Goal: Complete application form

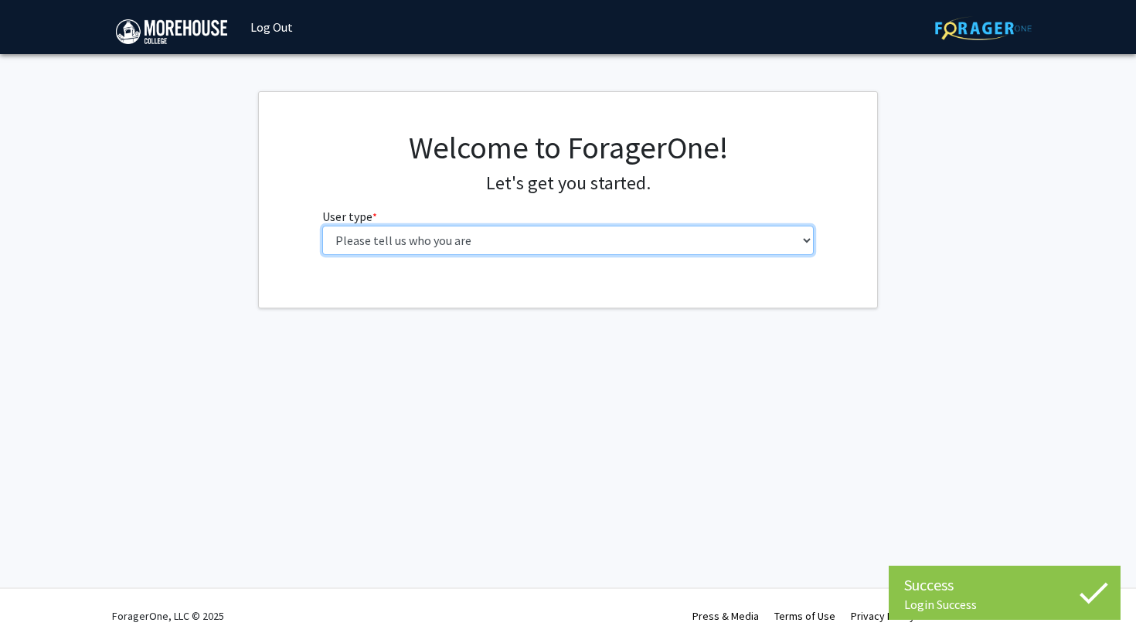
click at [760, 249] on select "Please tell us who you are Undergraduate Student Master's Student Doctoral Cand…" at bounding box center [568, 240] width 492 height 29
select select "1: undergrad"
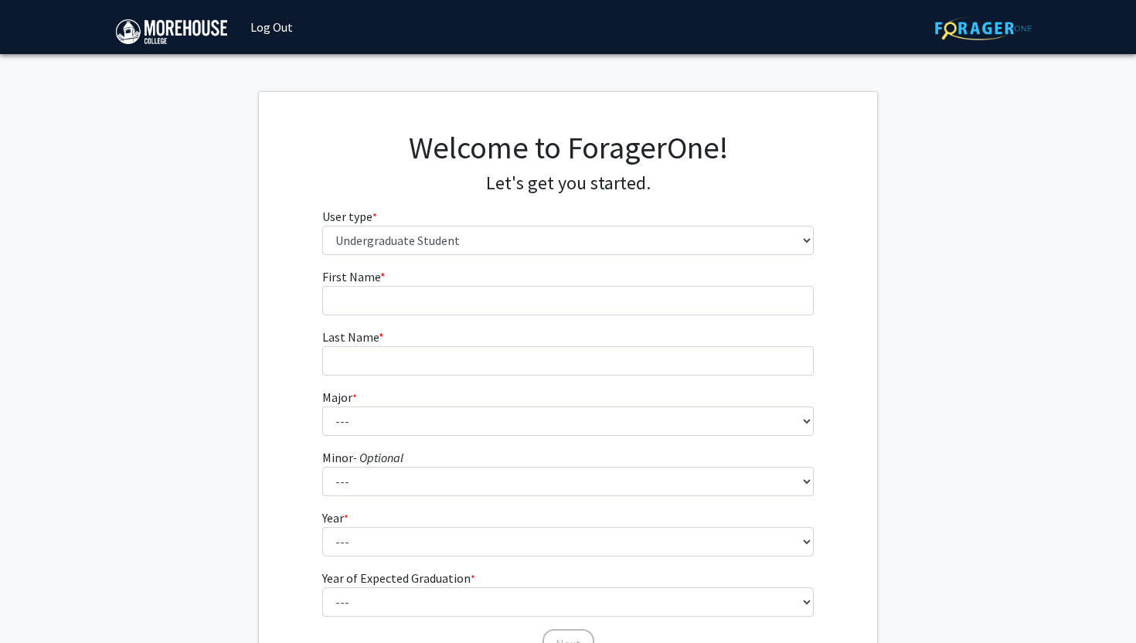
click at [575, 280] on fg-input "First Name * required" at bounding box center [568, 291] width 492 height 48
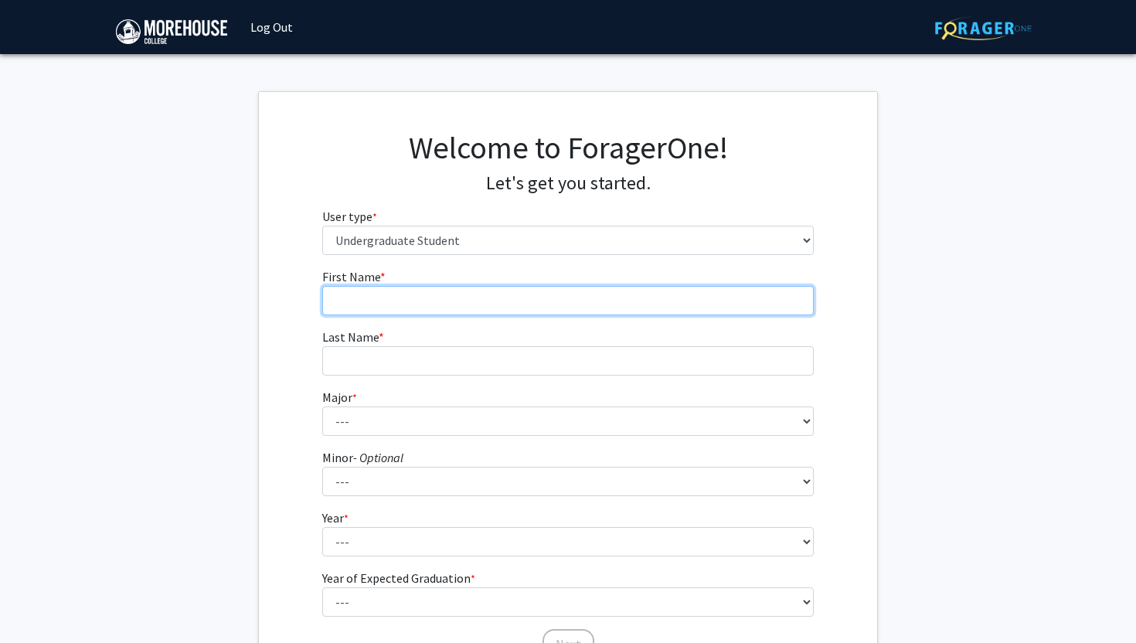
click at [566, 290] on input "First Name * required" at bounding box center [568, 300] width 492 height 29
type input "Jadon"
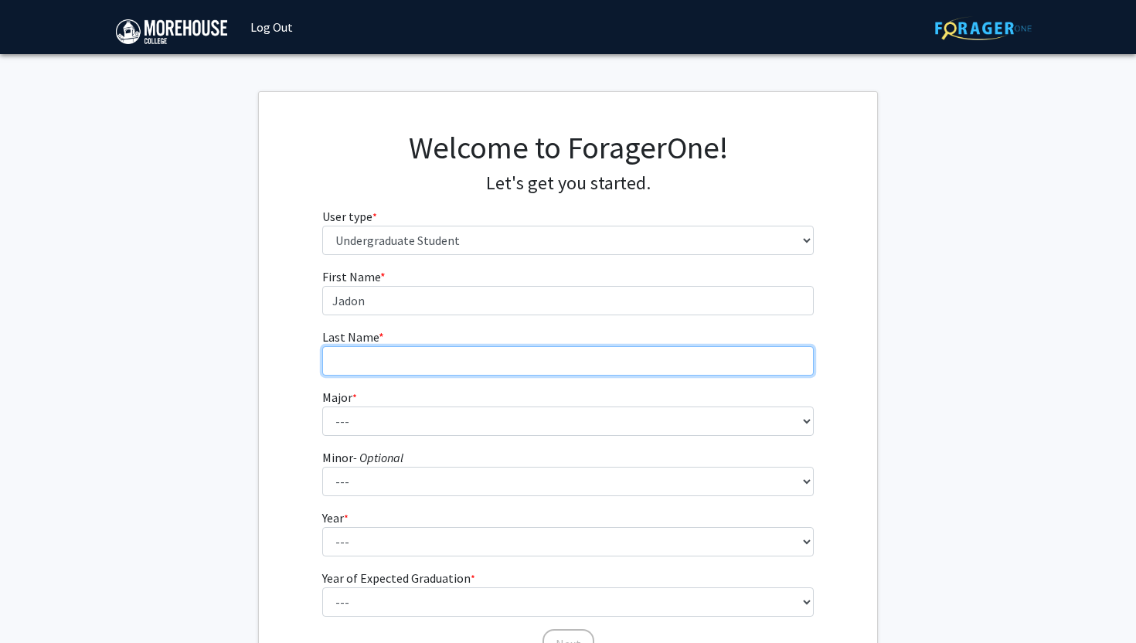
type input "[PERSON_NAME]"
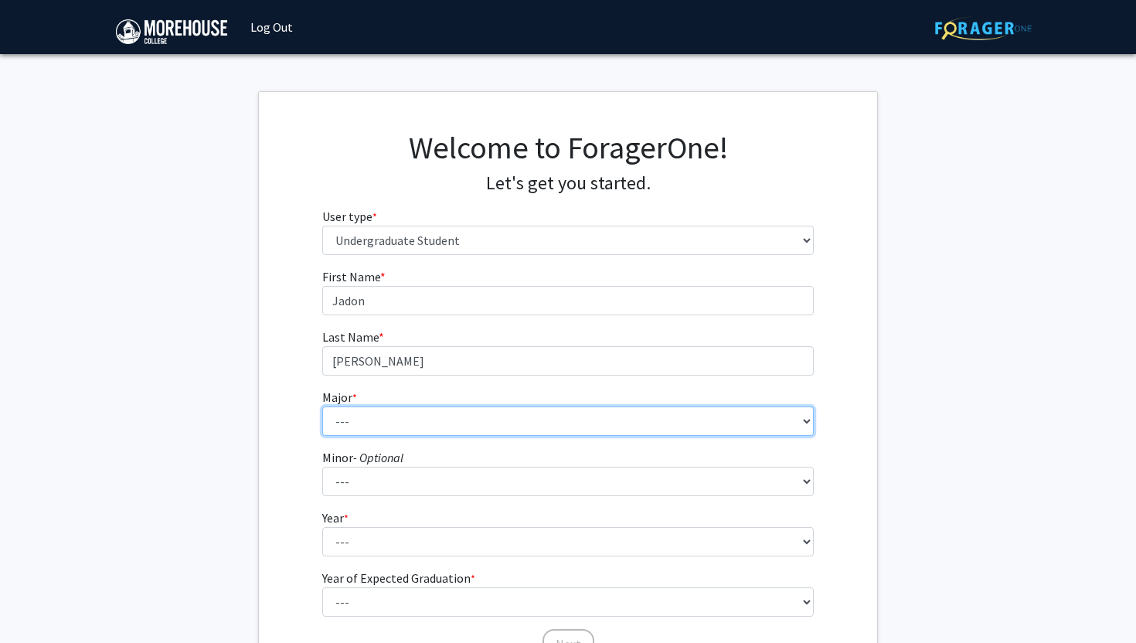
click at [441, 417] on select "--- Africana Studies Applied Physics Art History Art Studies Biology Business A…" at bounding box center [568, 420] width 492 height 29
select select "6: 2096"
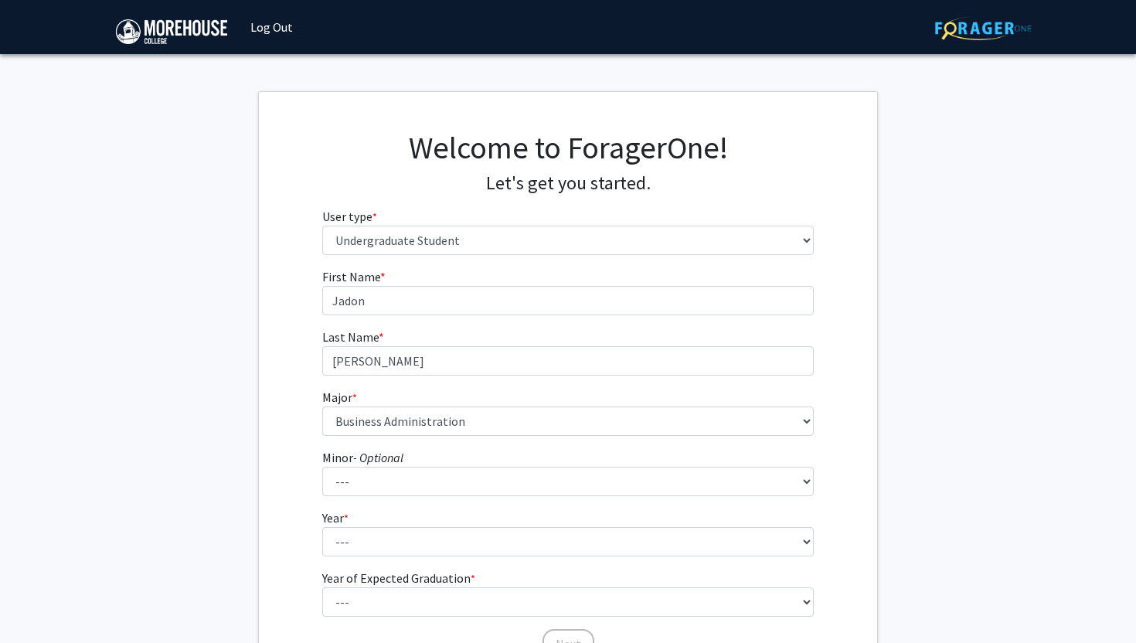
click at [430, 497] on form "First Name * required [PERSON_NAME] Last Name * required [PERSON_NAME] Major * …" at bounding box center [568, 455] width 492 height 377
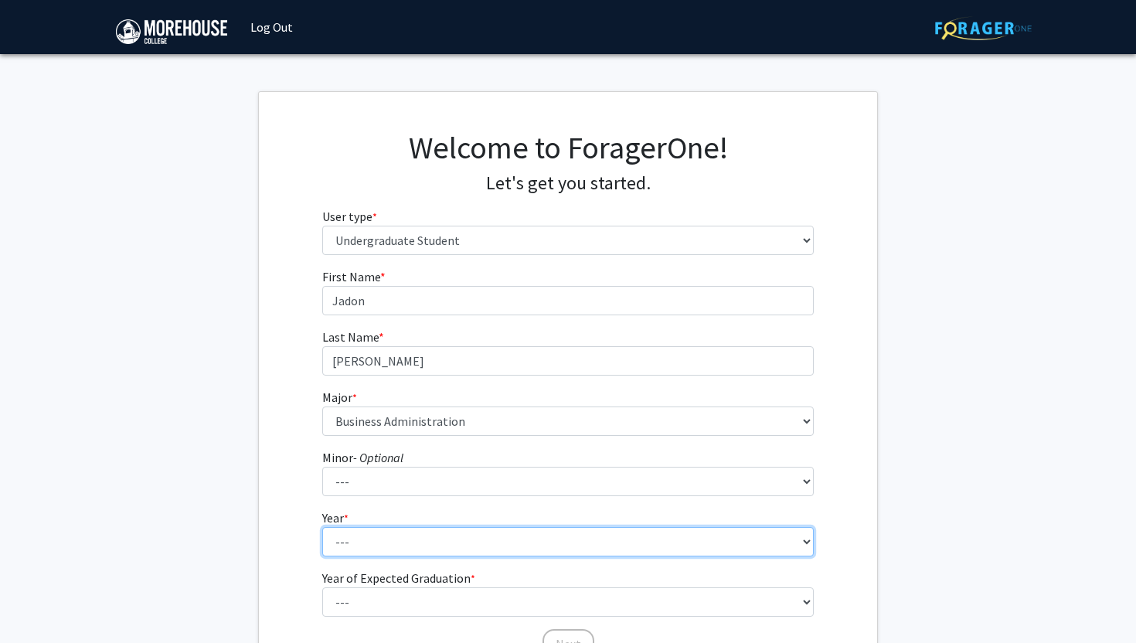
click at [410, 533] on select "--- First-year Sophomore Junior Senior Postbaccalaureate Certificate" at bounding box center [568, 541] width 492 height 29
select select "4: senior"
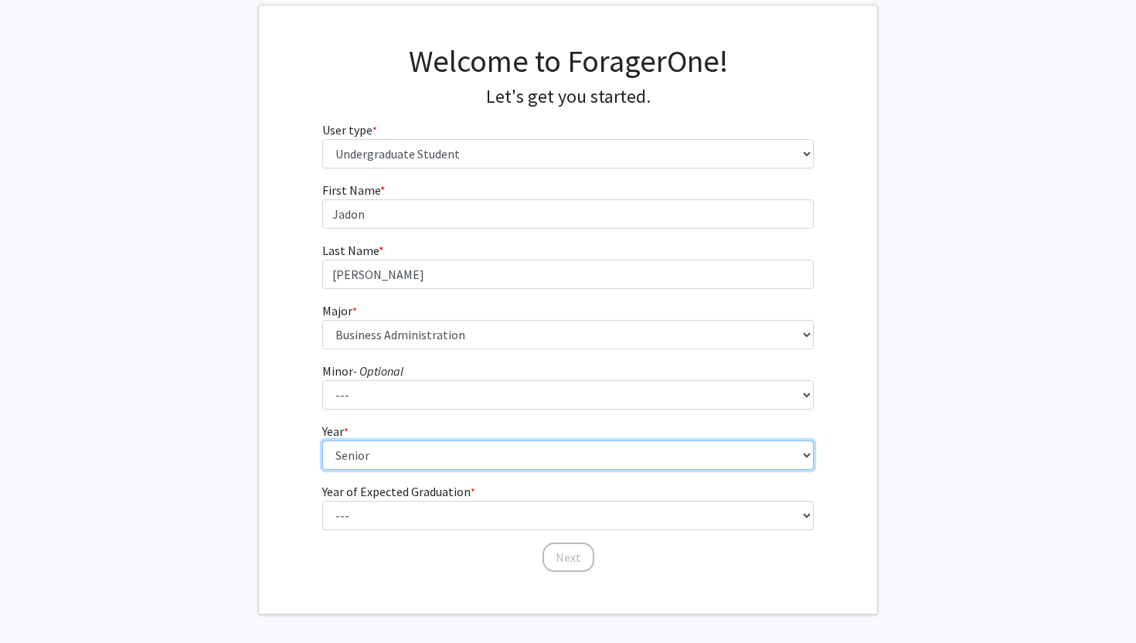
scroll to position [148, 0]
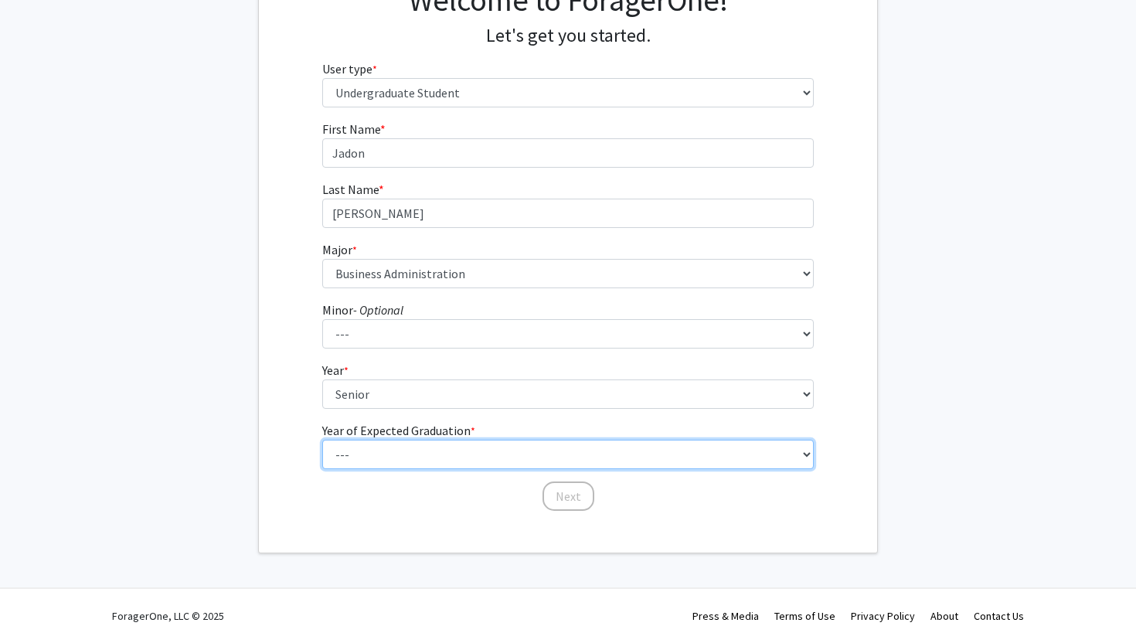
click at [443, 460] on select "--- 2025 2026 2027 2028 2029 2030 2031 2032 2033 2034" at bounding box center [568, 454] width 492 height 29
select select "2: 2026"
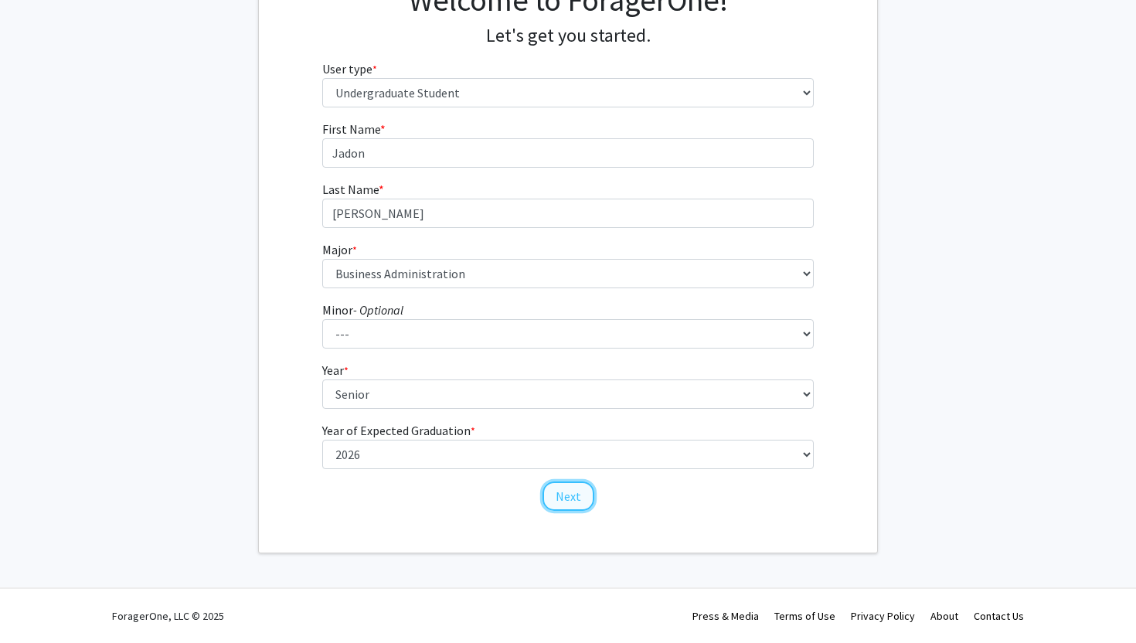
click at [550, 495] on button "Next" at bounding box center [568, 495] width 52 height 29
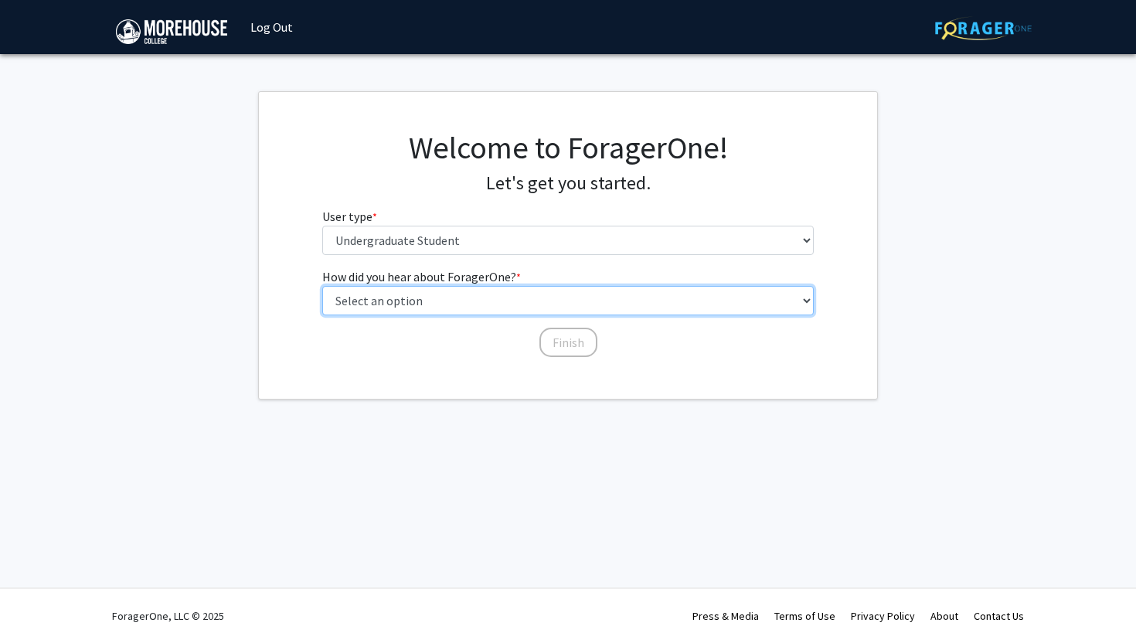
click at [535, 299] on select "Select an option Peer/student recommendation Faculty/staff recommendation Unive…" at bounding box center [568, 300] width 492 height 29
select select "3: university_website"
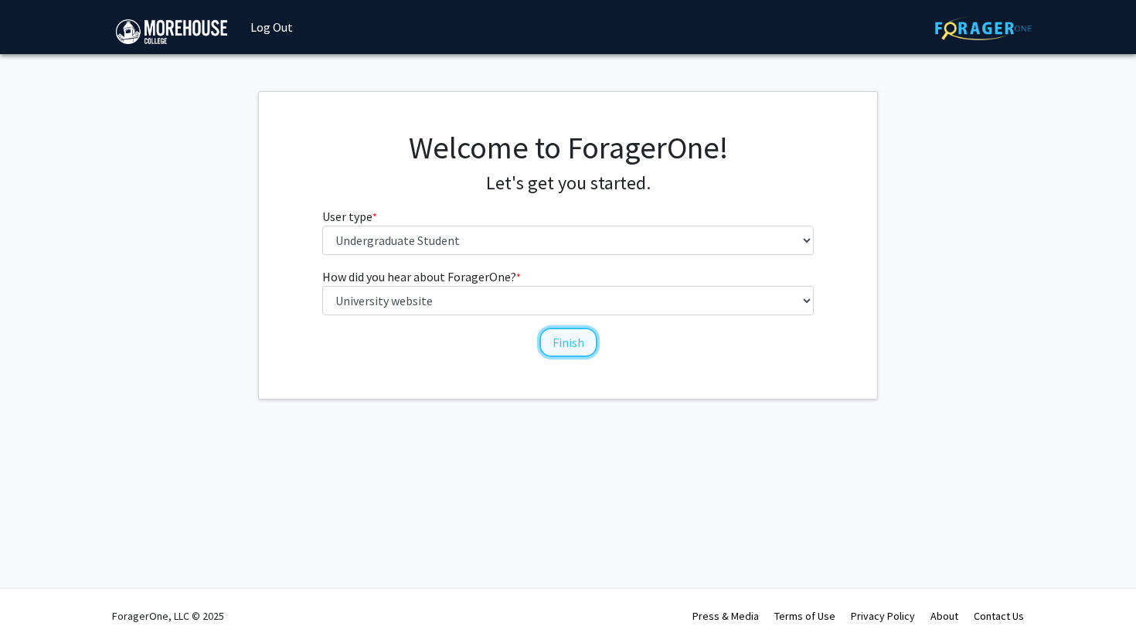
click at [553, 339] on button "Finish" at bounding box center [568, 342] width 58 height 29
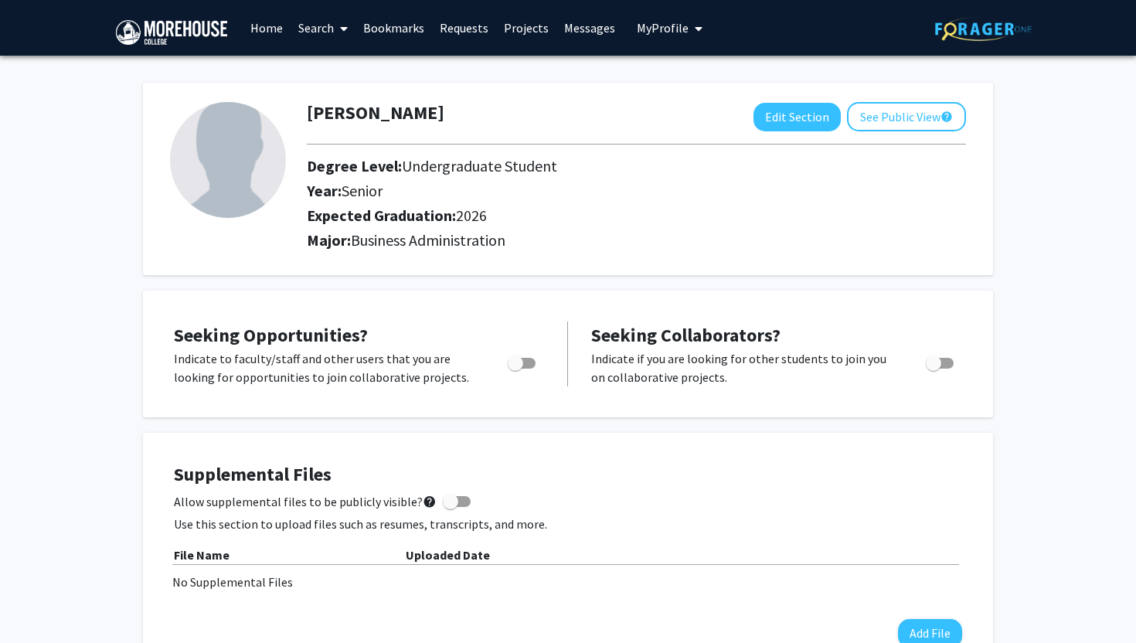
click at [536, 29] on link "Projects" at bounding box center [526, 28] width 60 height 54
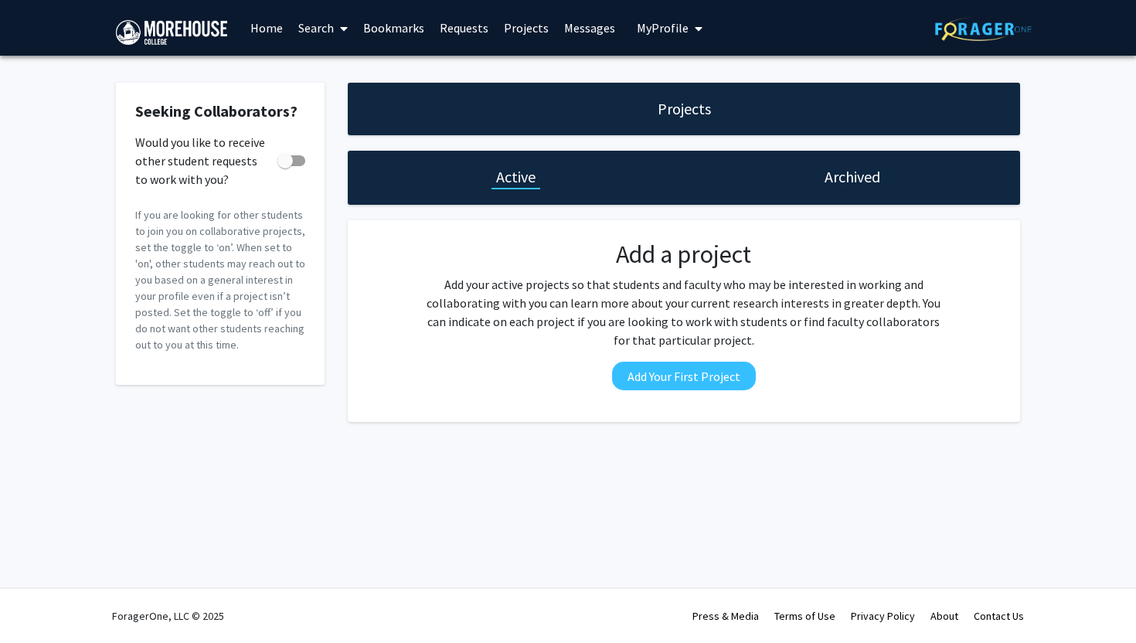
click at [344, 29] on icon at bounding box center [344, 28] width 8 height 12
click at [335, 101] on span "Students" at bounding box center [338, 102] width 94 height 31
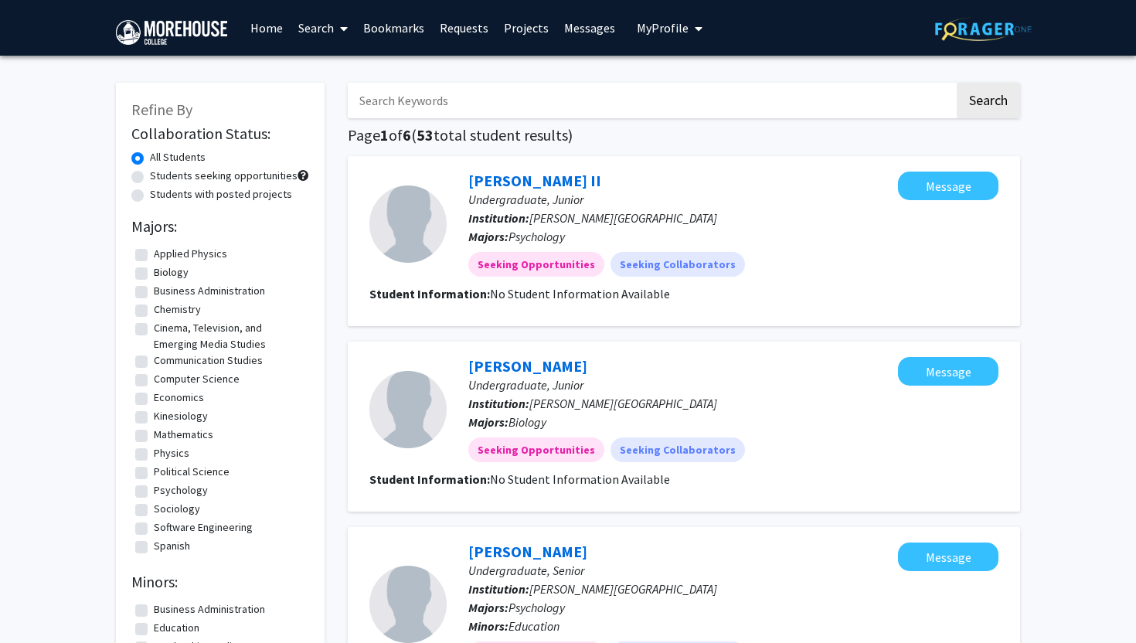
checkbox input "false"
